Goal: Find specific page/section: Find specific page/section

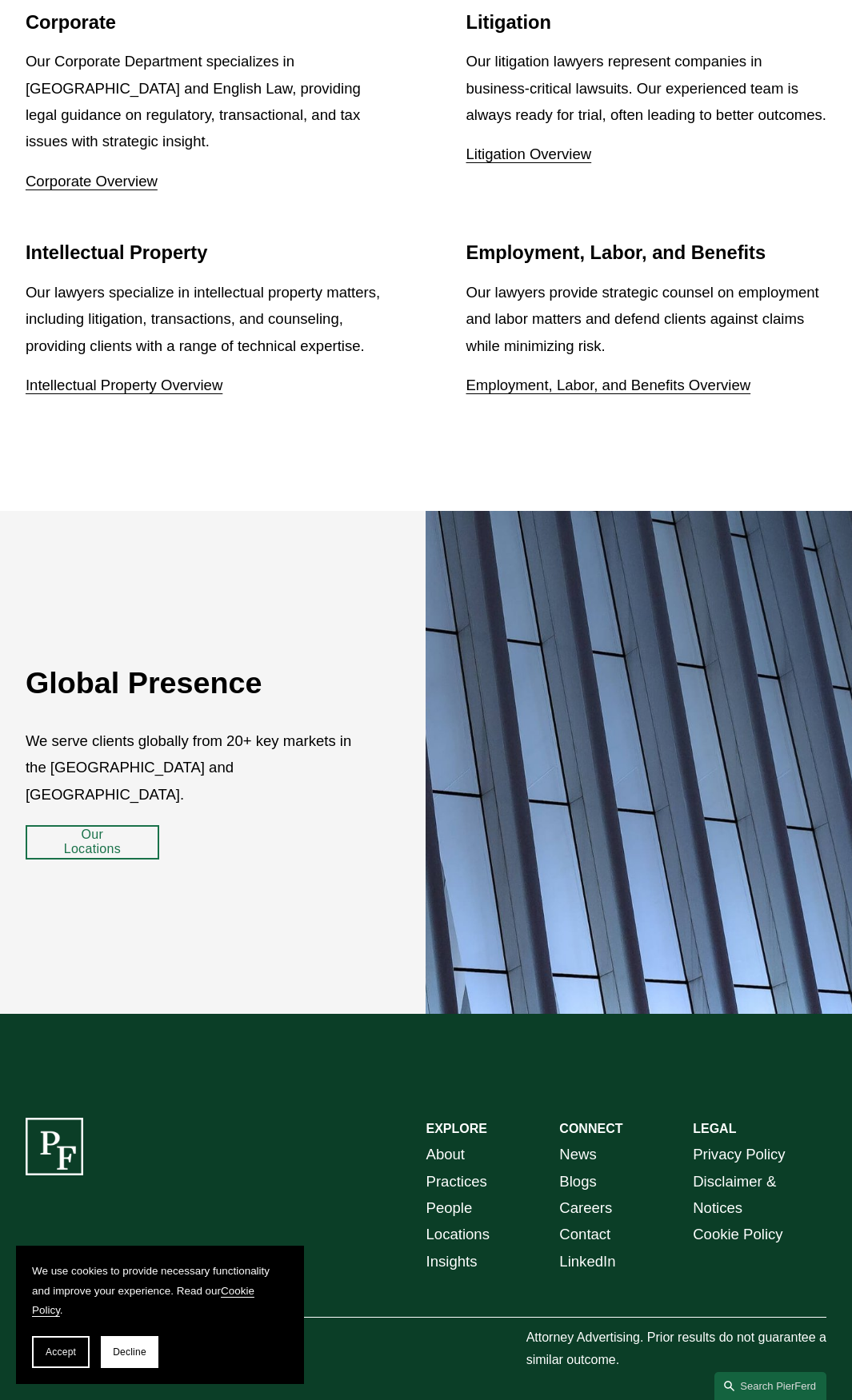
scroll to position [2578, 0]
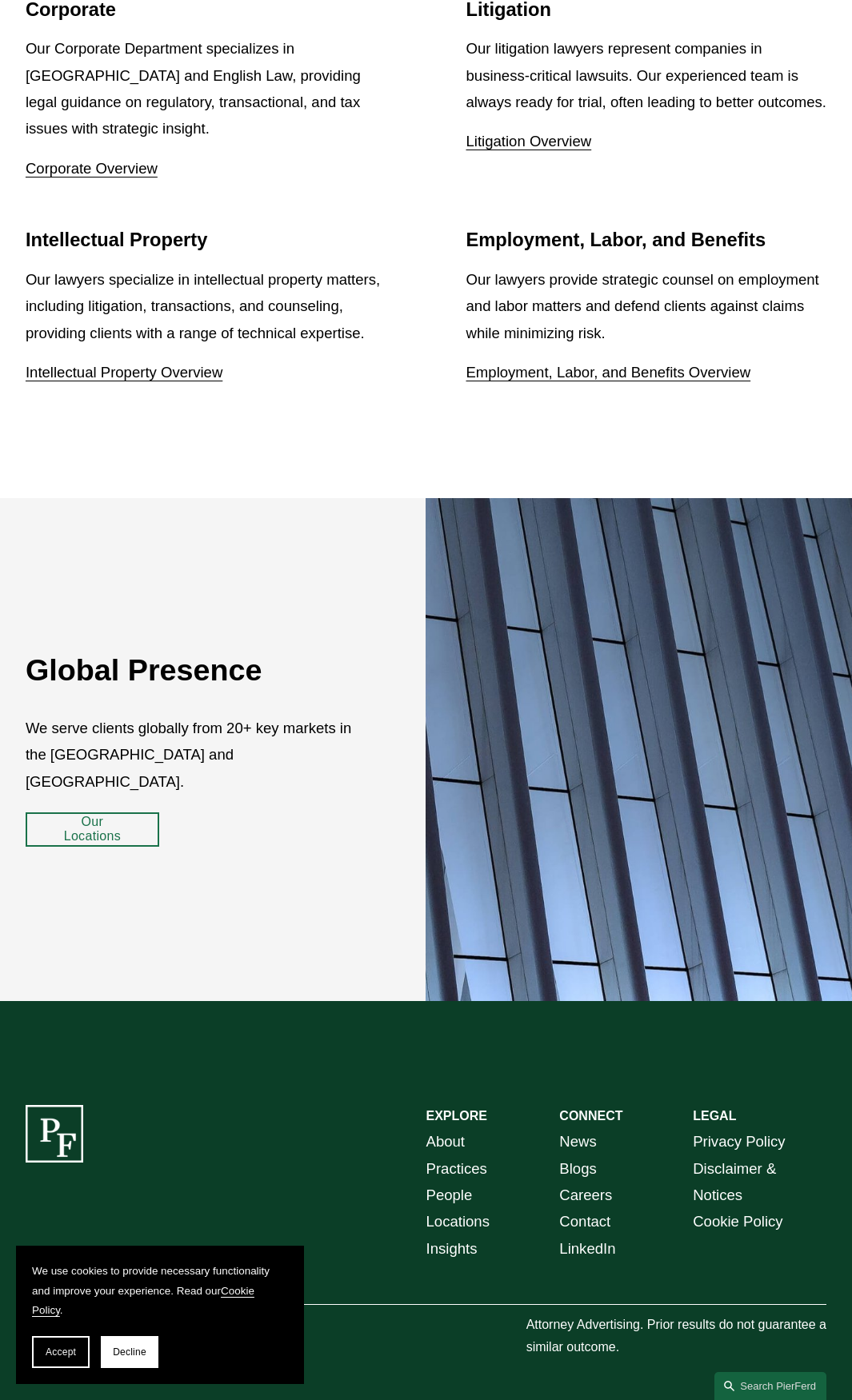
click at [453, 1128] on link "About" at bounding box center [445, 1141] width 39 height 26
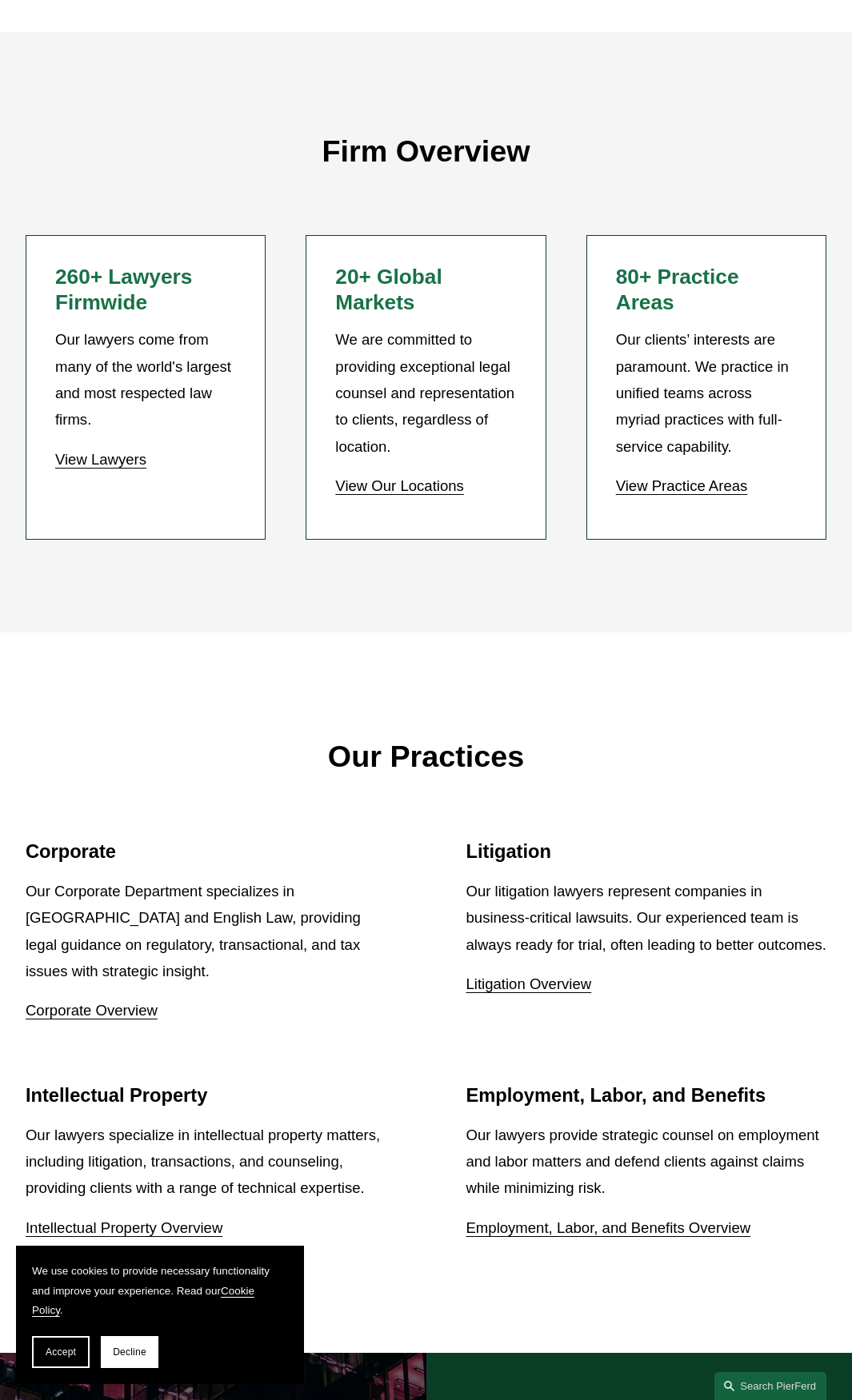
scroll to position [1439, 0]
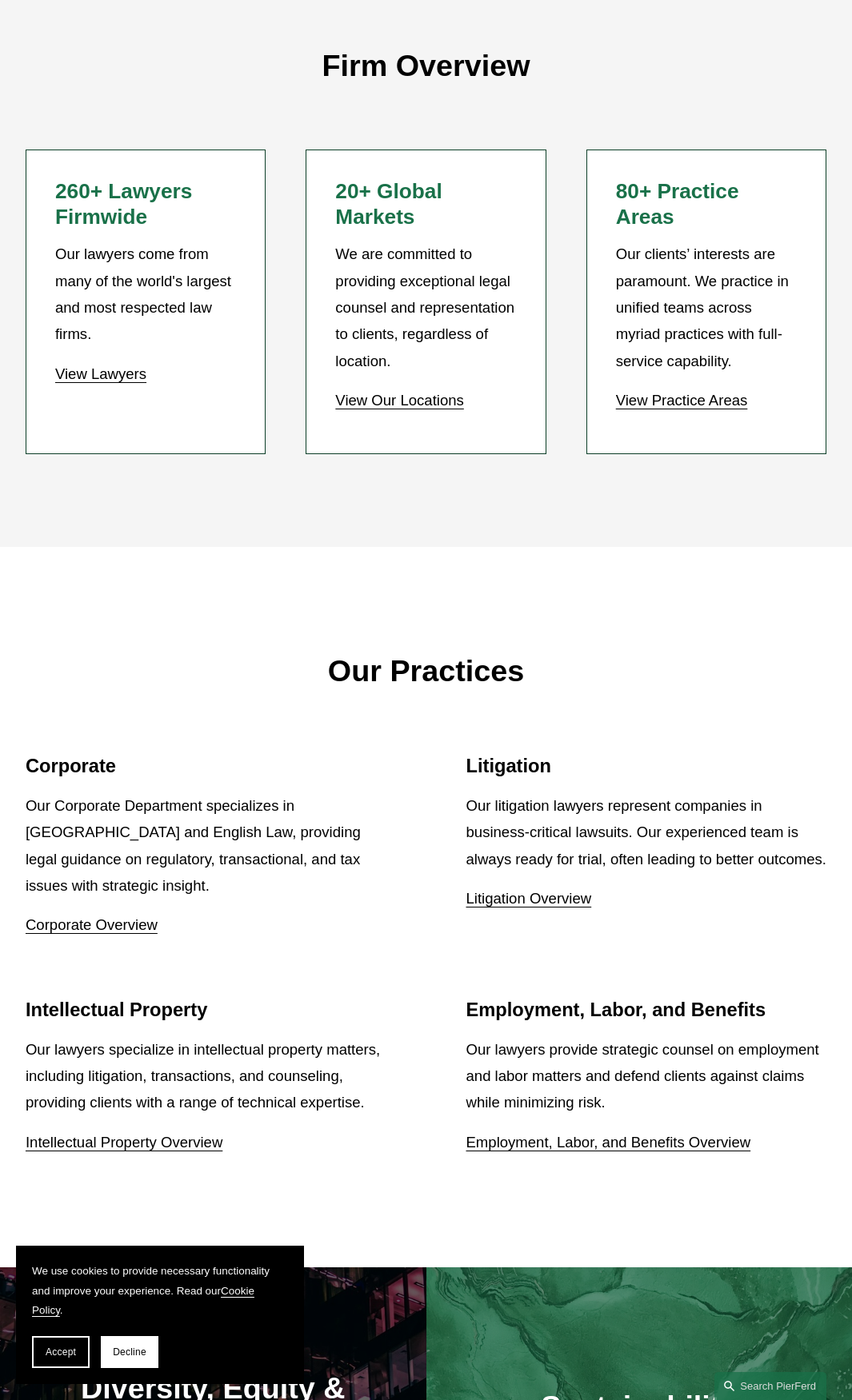
click at [672, 400] on link "View Practice Areas" at bounding box center [681, 400] width 132 height 16
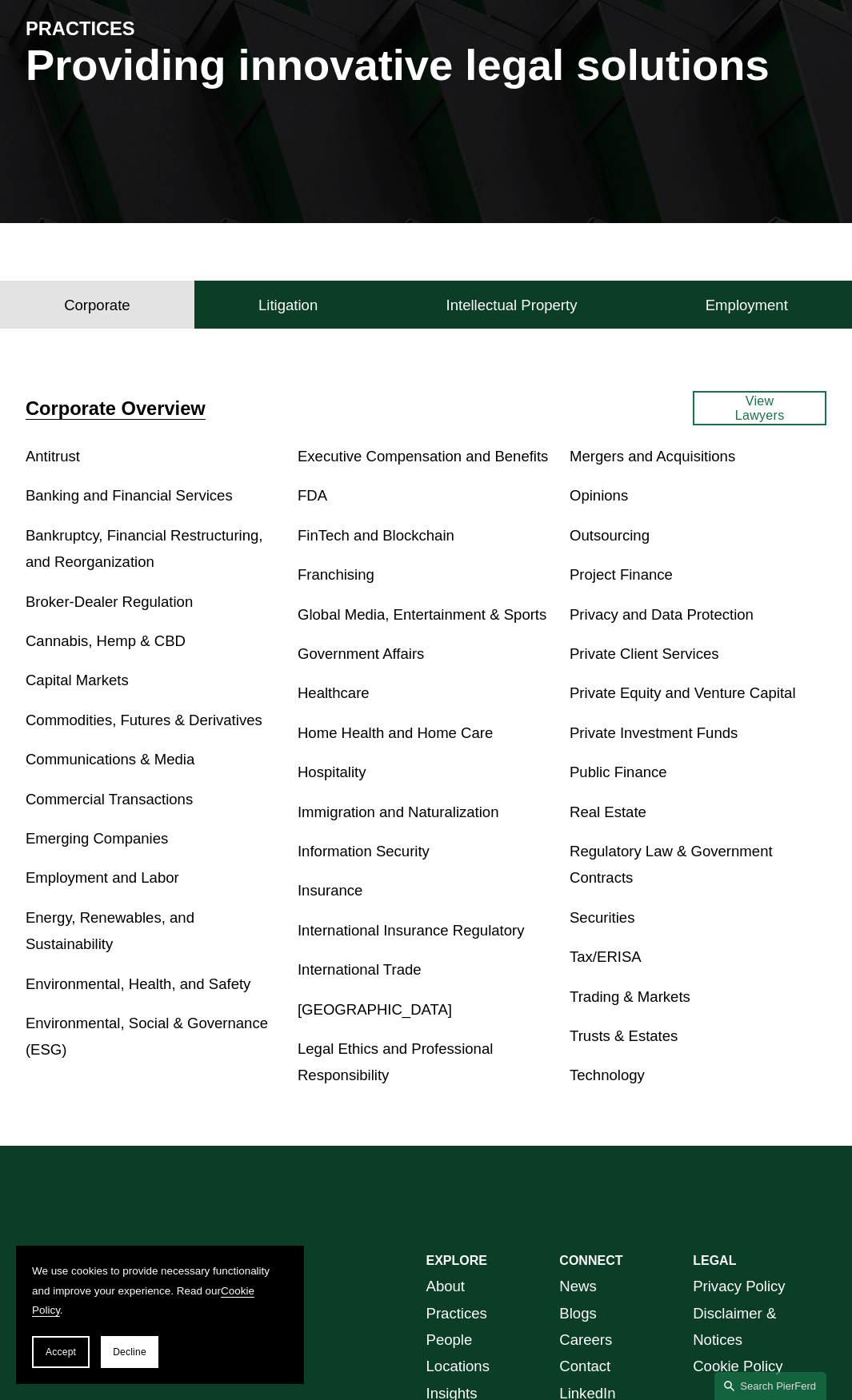
scroll to position [240, 0]
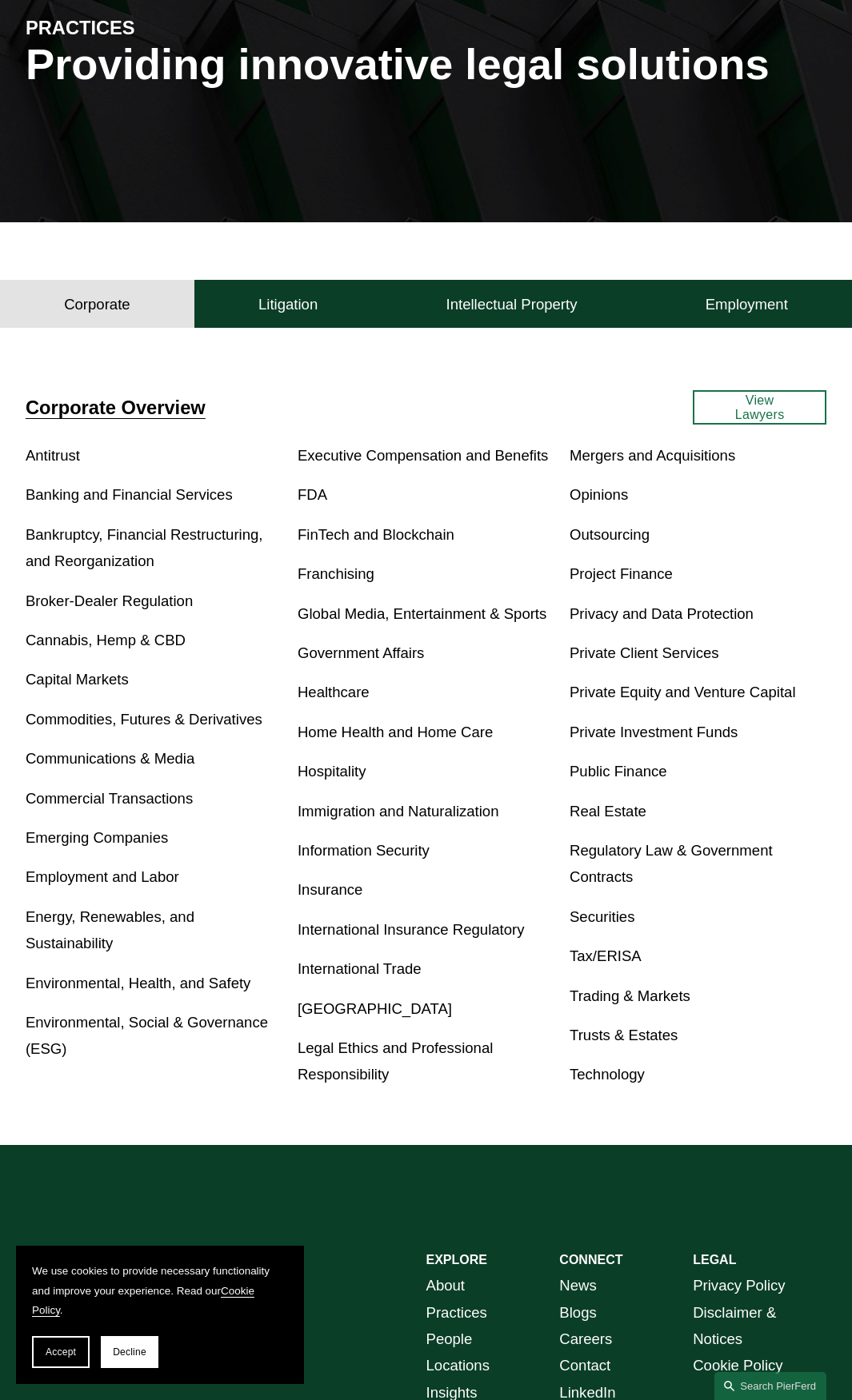
click at [625, 1038] on link "Trusts & Estates" at bounding box center [623, 1034] width 108 height 16
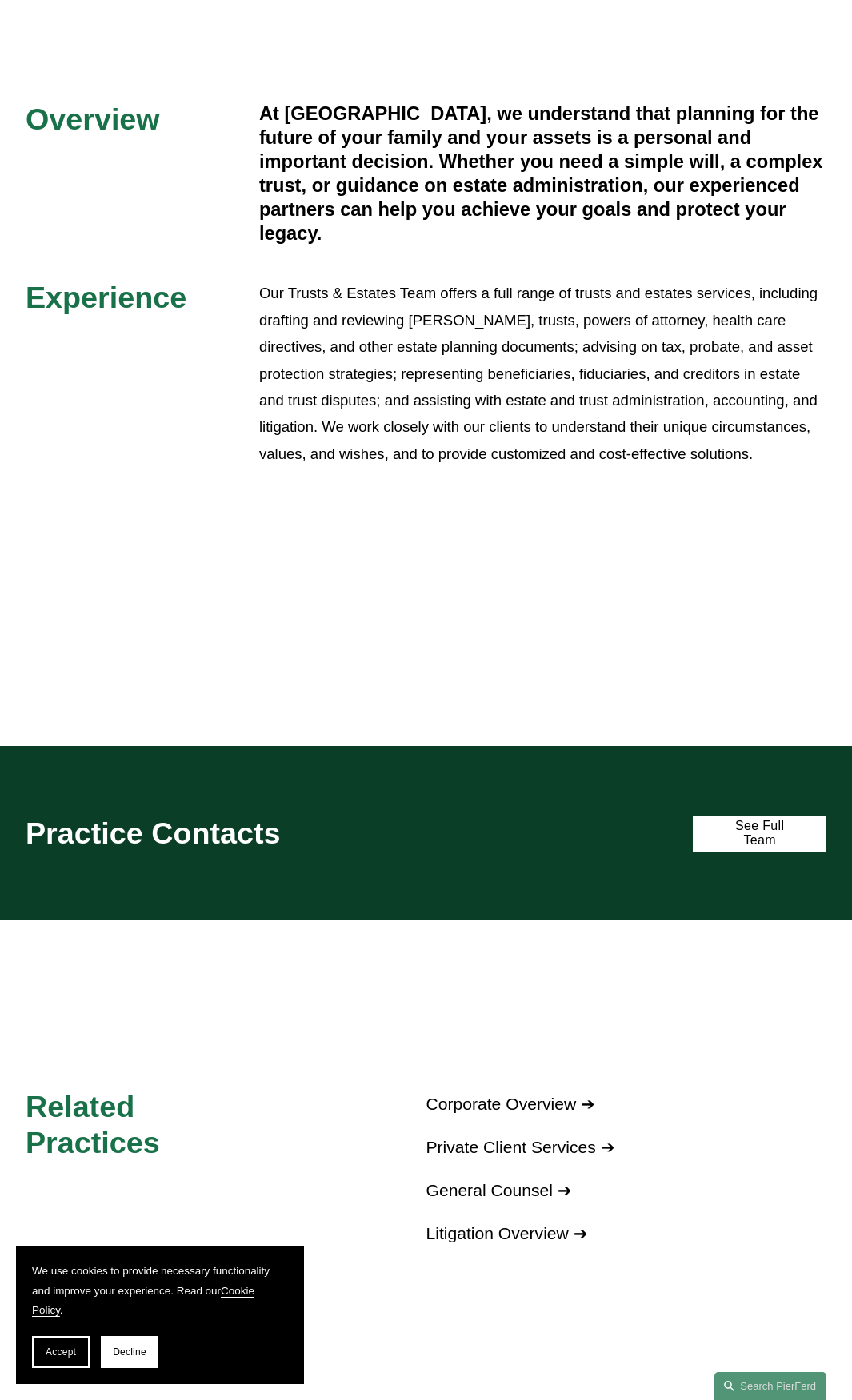
scroll to position [959, 0]
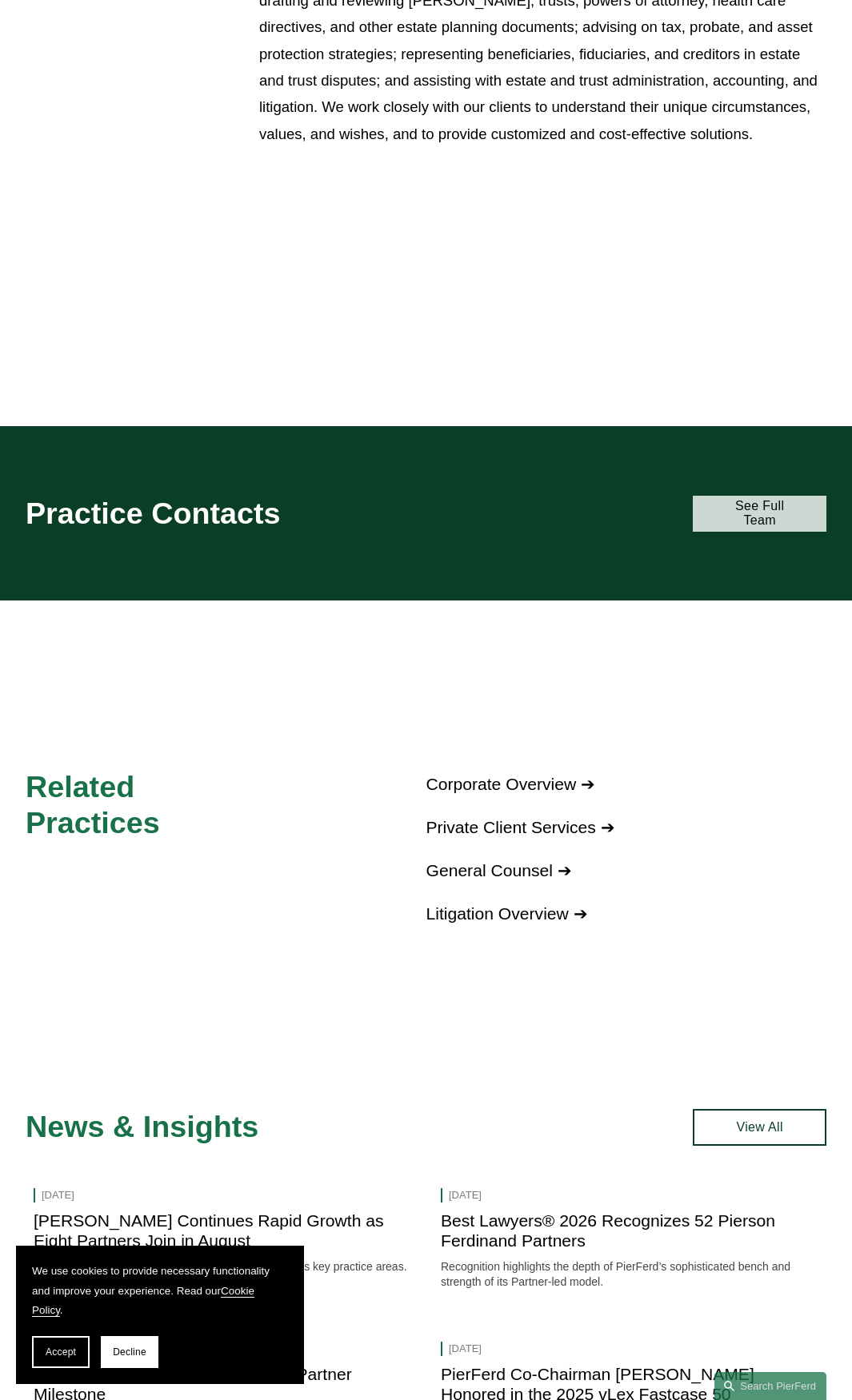
click at [765, 521] on link "See Full Team" at bounding box center [759, 514] width 134 height 37
